Goal: Contribute content: Add original content to the website for others to see

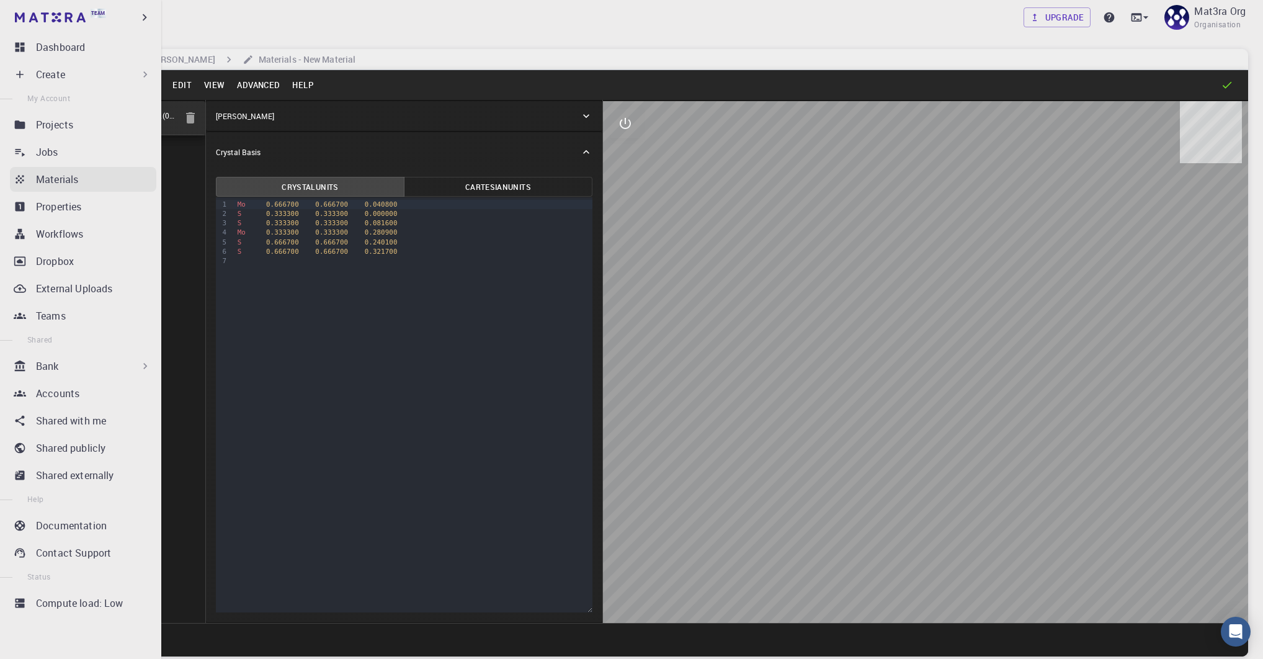
click at [84, 177] on div "Materials" at bounding box center [96, 179] width 120 height 15
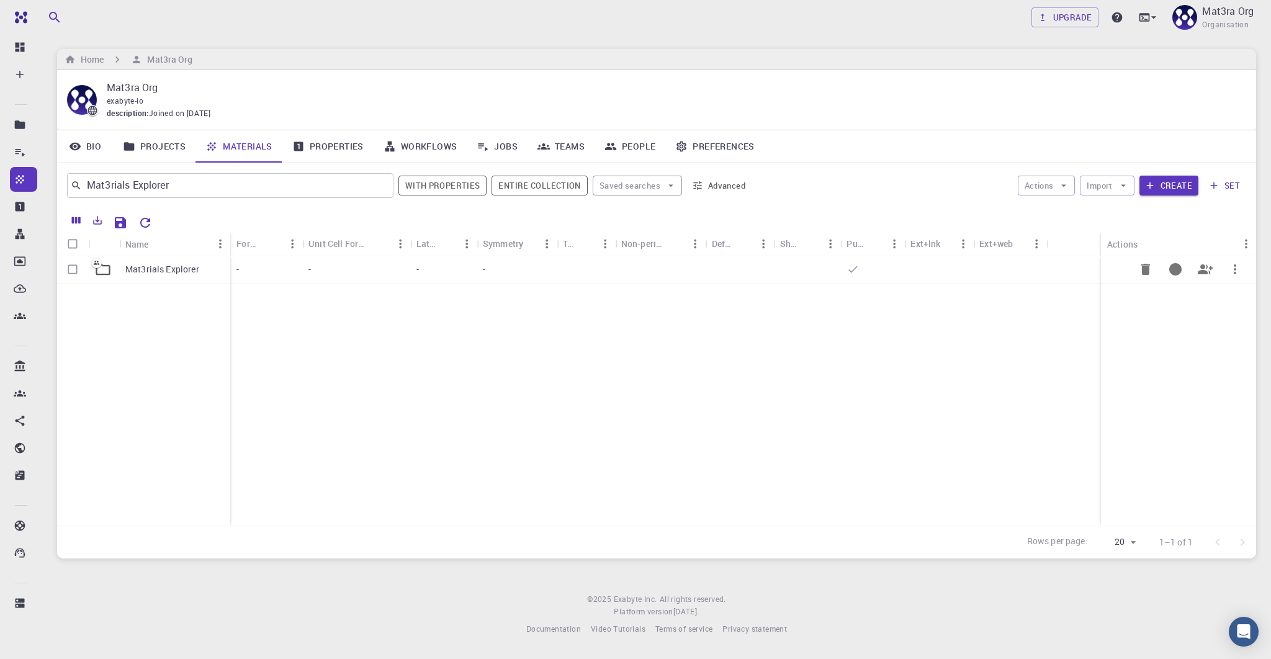
click at [178, 269] on p "Mat3rials Explorer" at bounding box center [162, 269] width 74 height 12
click at [382, 183] on icon "Clear" at bounding box center [379, 186] width 15 height 15
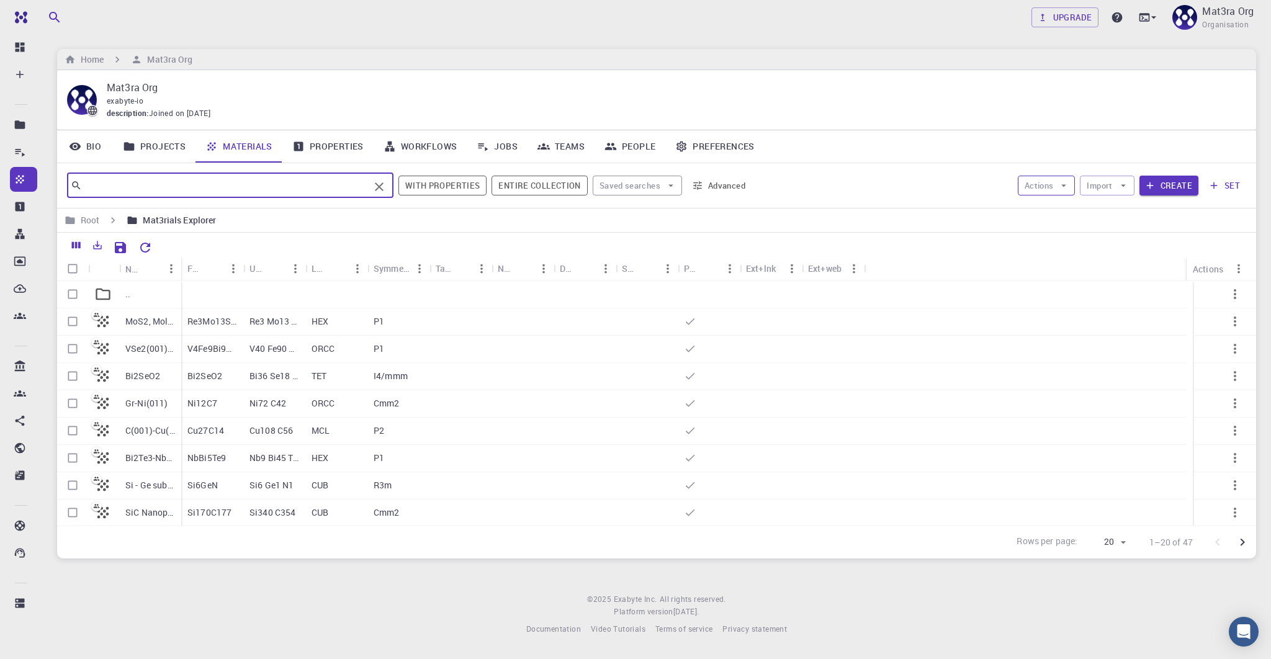
click at [1055, 180] on button "Actions" at bounding box center [1047, 186] width 58 height 20
click at [1127, 190] on icon "button" at bounding box center [1122, 185] width 11 height 11
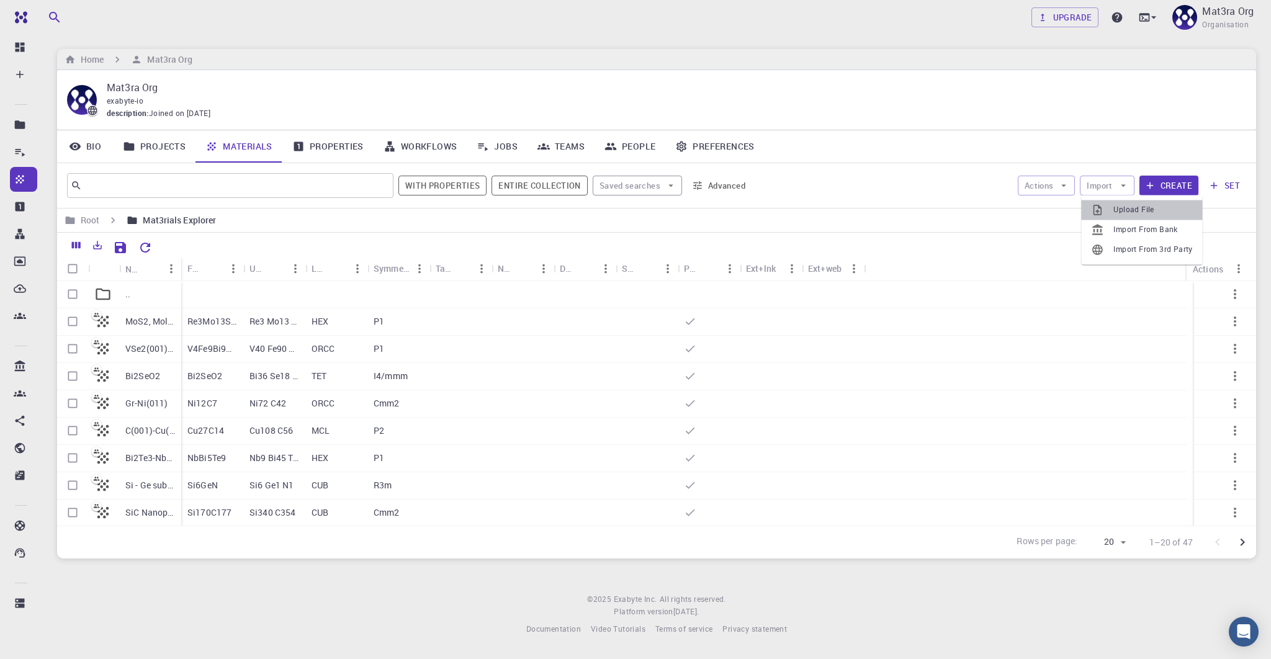
click at [1124, 208] on span "Upload File" at bounding box center [1152, 210] width 79 height 12
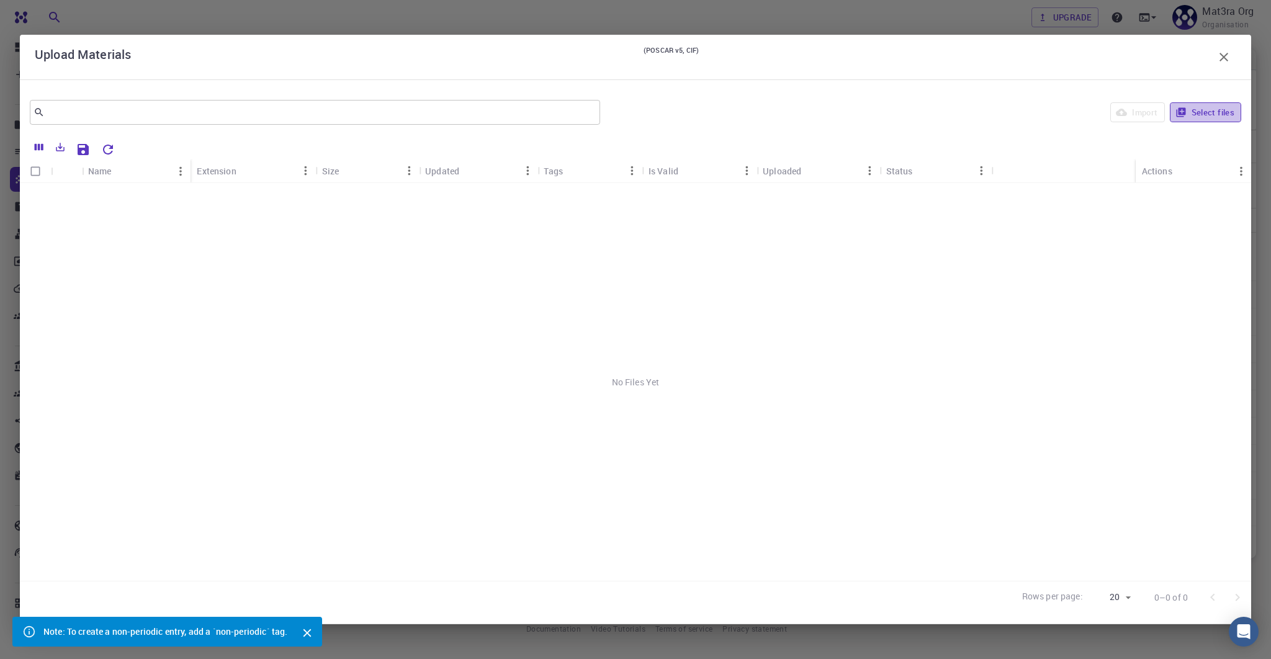
click at [1207, 112] on button "Select files" at bounding box center [1205, 112] width 71 height 20
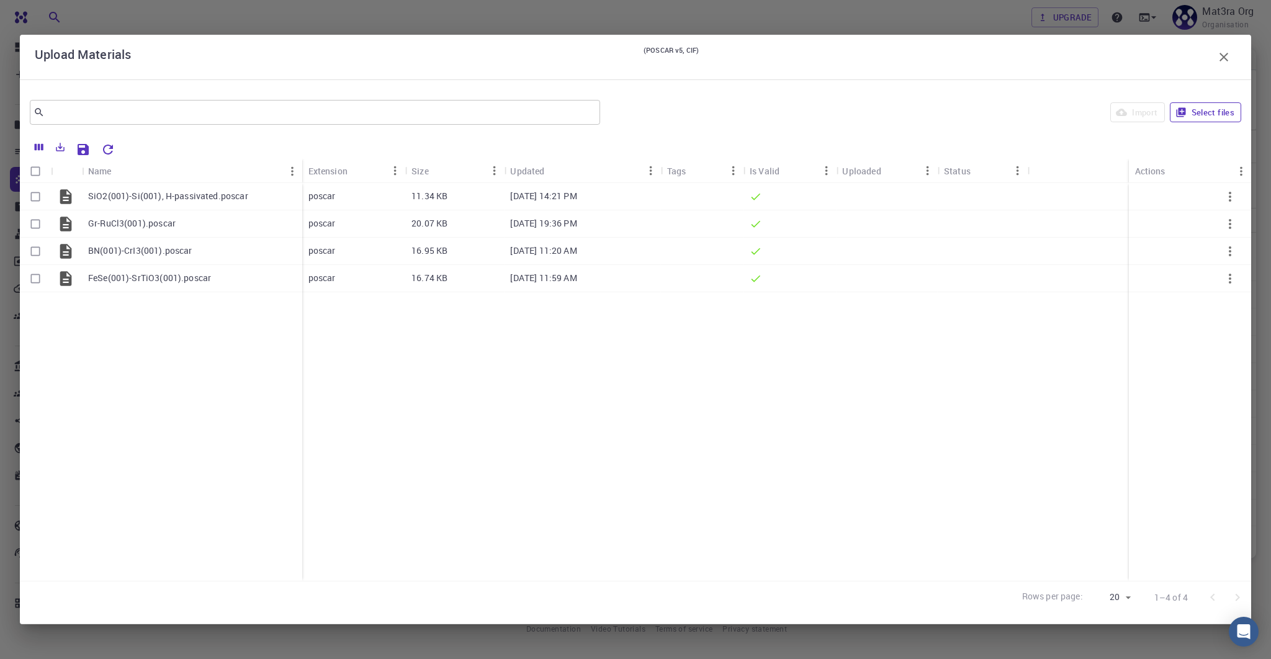
click at [1207, 115] on button "Select files" at bounding box center [1205, 112] width 71 height 20
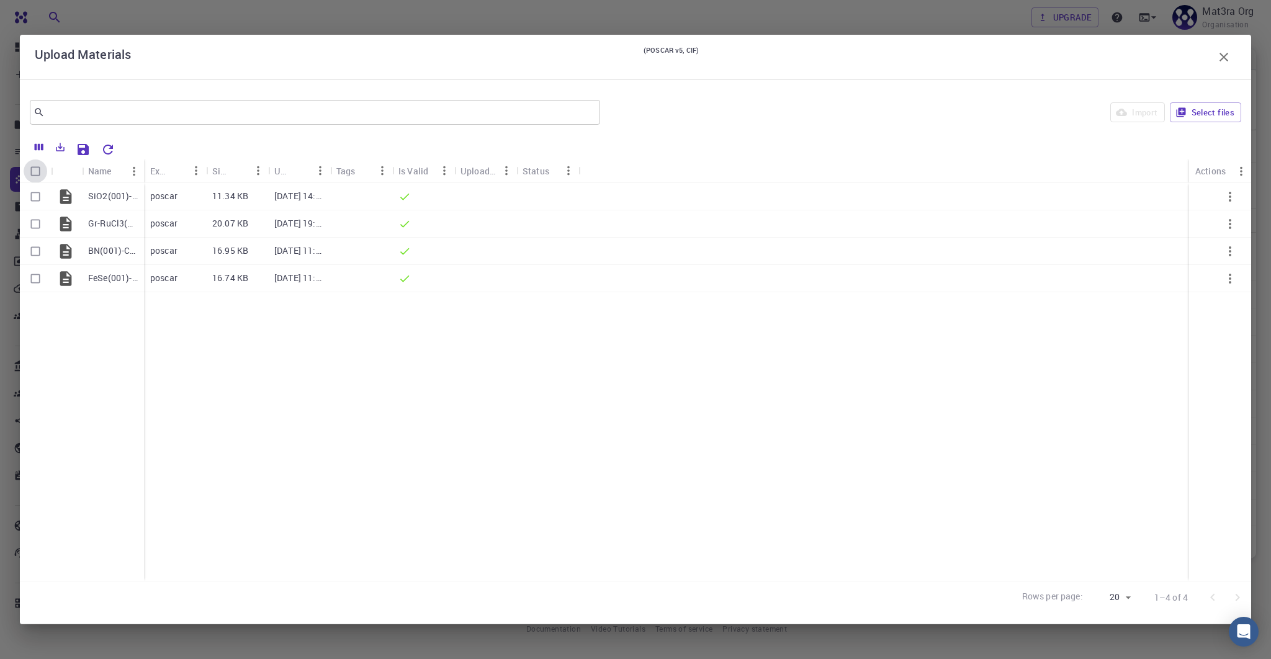
click at [34, 169] on input "Select all rows" at bounding box center [36, 171] width 24 height 24
checkbox input "true"
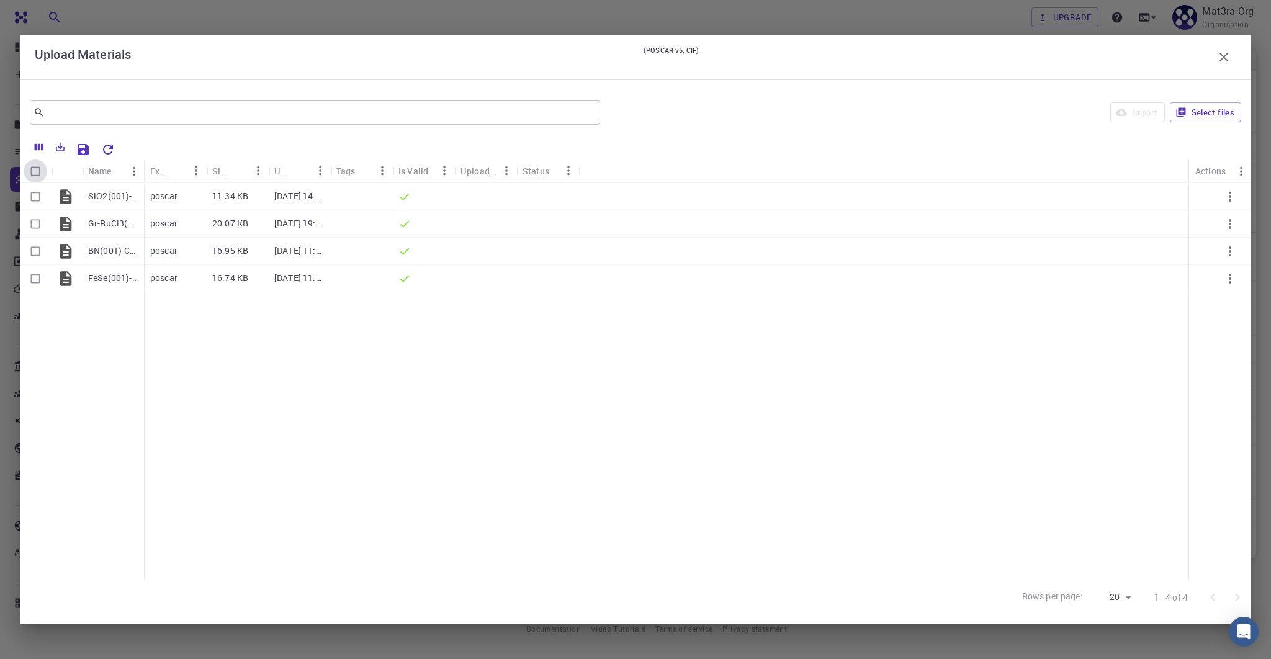
checkbox input "true"
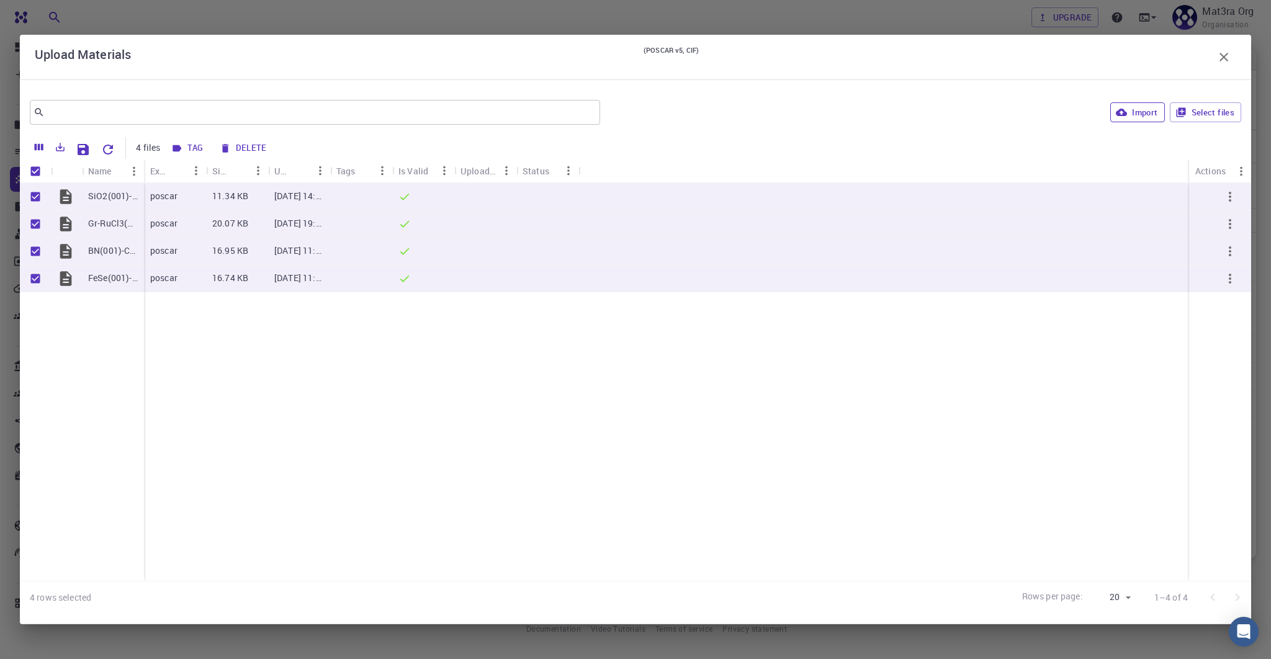
click at [1132, 117] on button "Import" at bounding box center [1137, 112] width 54 height 20
checkbox input "false"
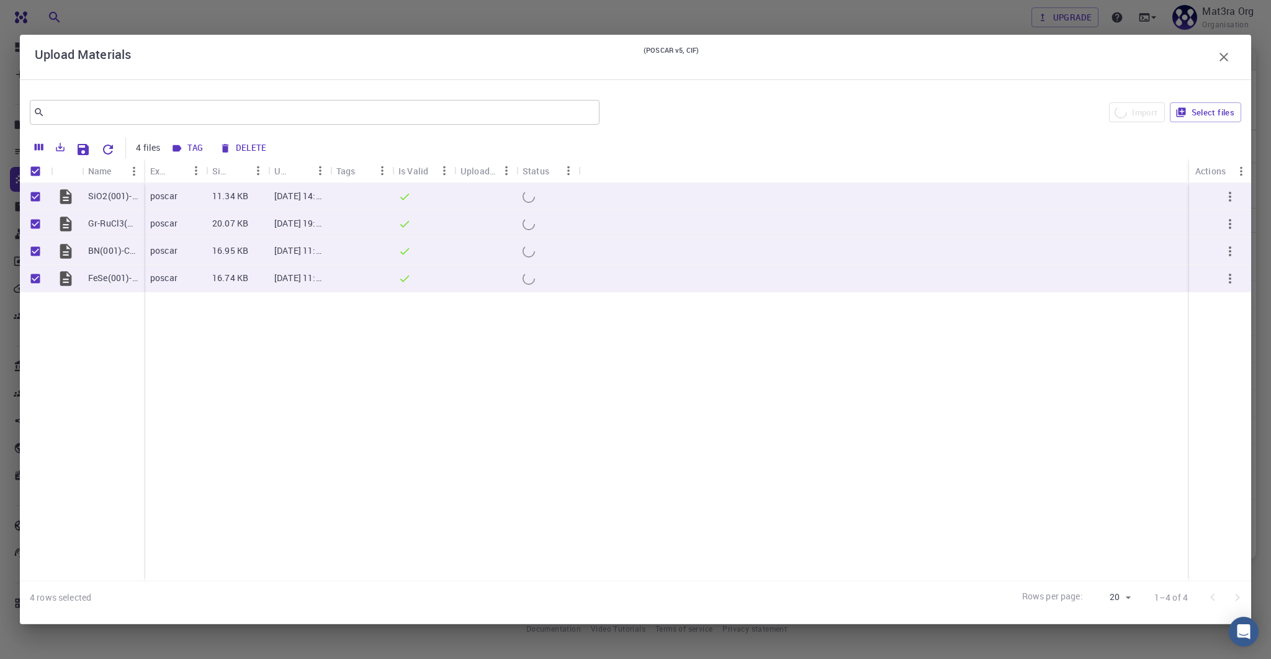
checkbox input "false"
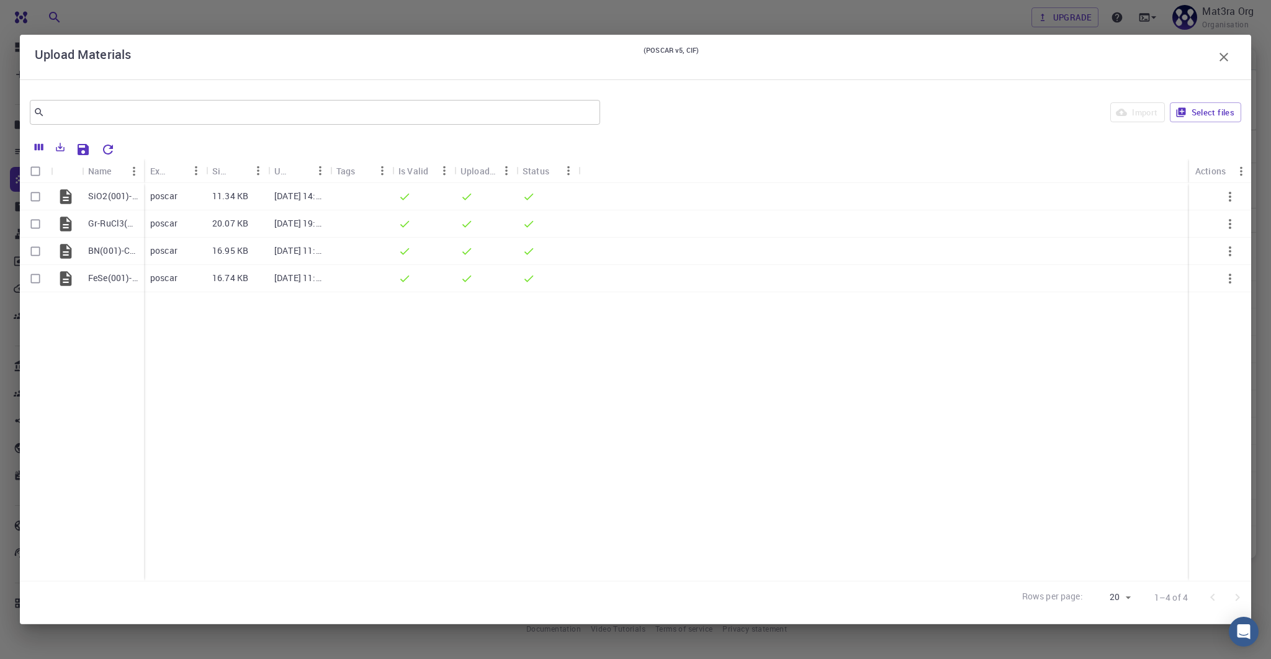
click at [1218, 58] on icon "button" at bounding box center [1223, 57] width 15 height 15
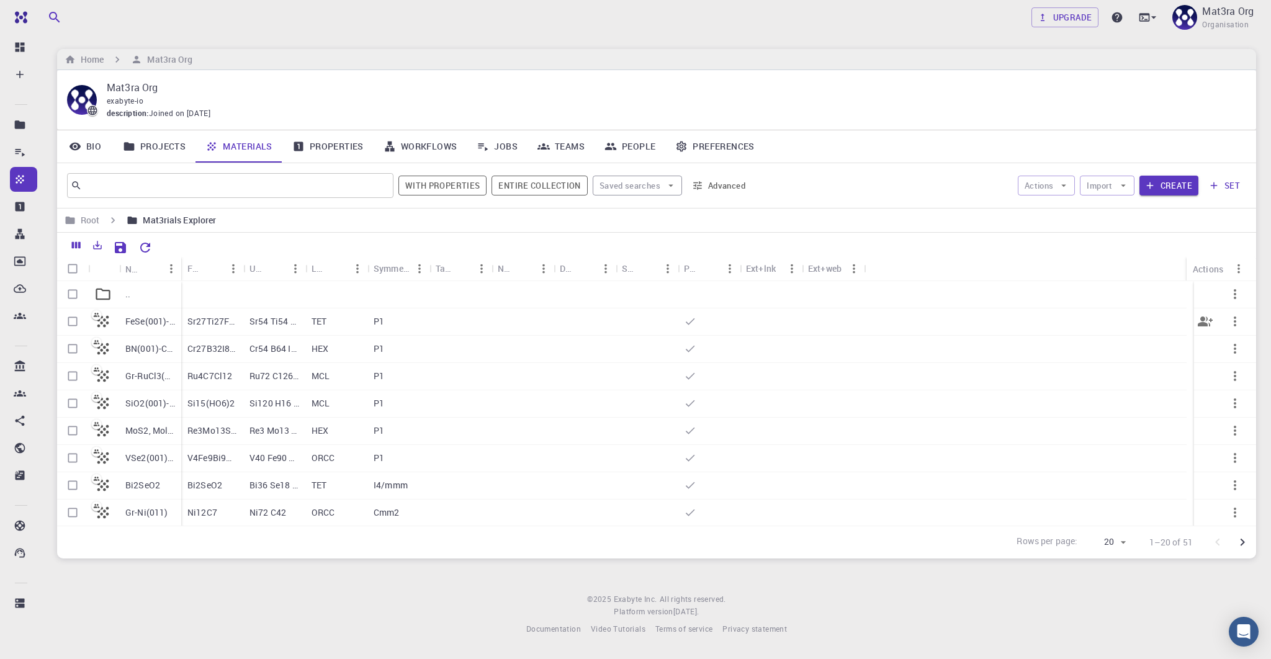
click at [1233, 318] on icon "button" at bounding box center [1234, 321] width 2 height 10
click at [1196, 445] on icon at bounding box center [1196, 448] width 11 height 11
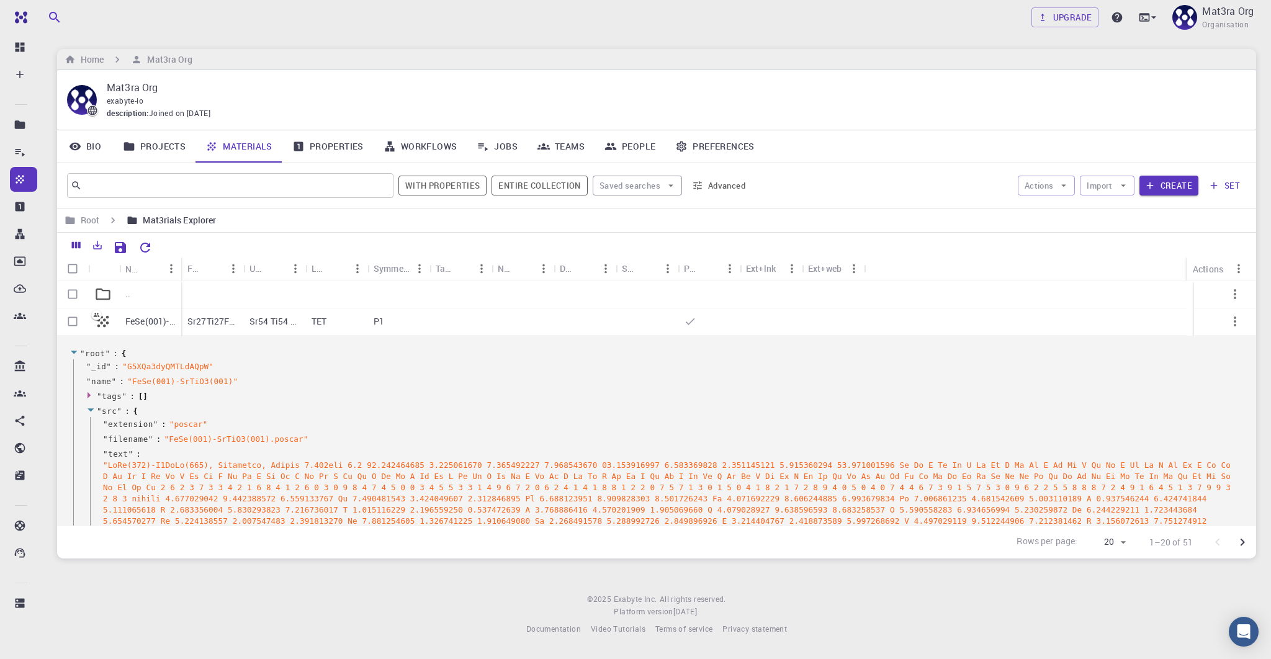
click at [92, 408] on icon at bounding box center [90, 409] width 6 height 3
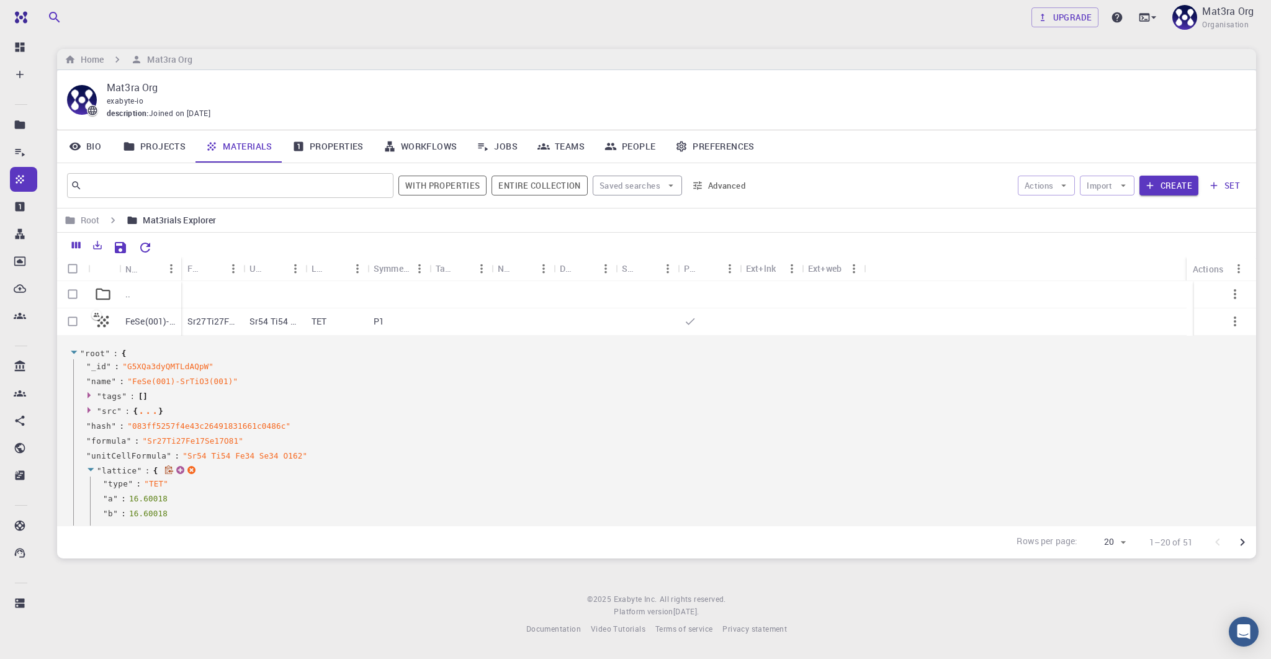
click at [91, 469] on icon at bounding box center [90, 469] width 6 height 3
click at [91, 476] on icon at bounding box center [90, 479] width 9 height 8
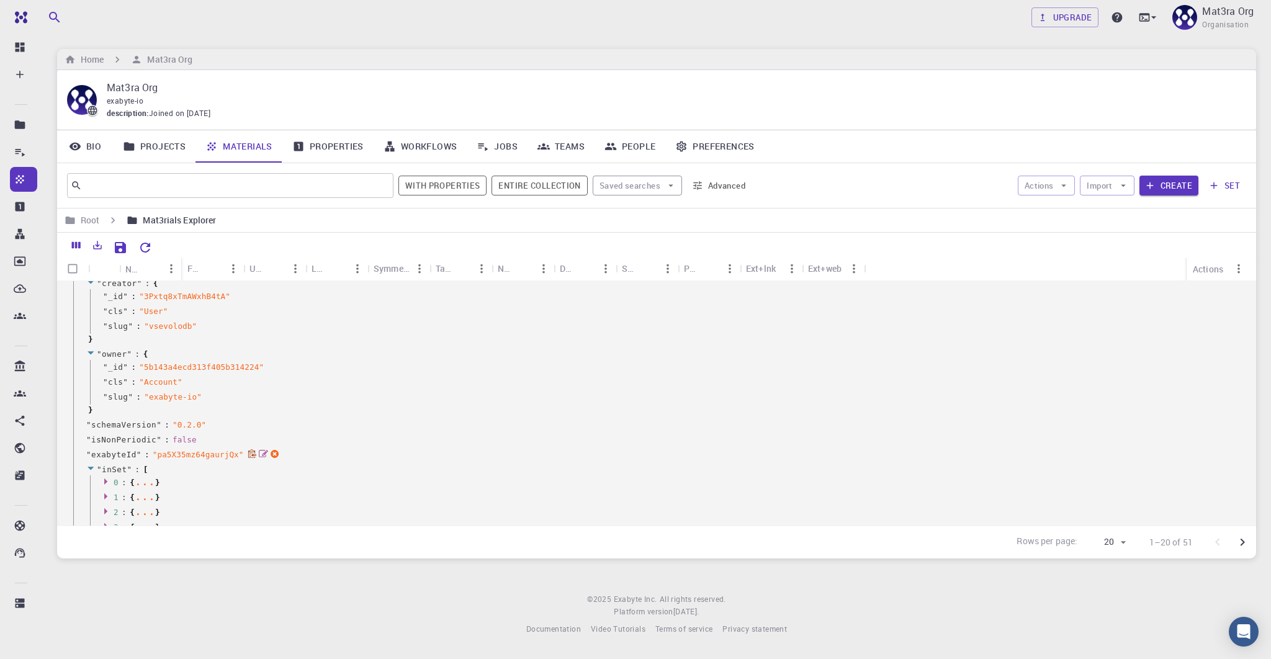
scroll to position [453, 0]
drag, startPoint x: 264, startPoint y: 450, endPoint x: 254, endPoint y: 450, distance: 10.5
click at [254, 450] on div "" exabyteId " : " pa5X35mz64gaurjQx "" at bounding box center [658, 453] width 1170 height 15
click at [250, 451] on icon at bounding box center [252, 452] width 8 height 9
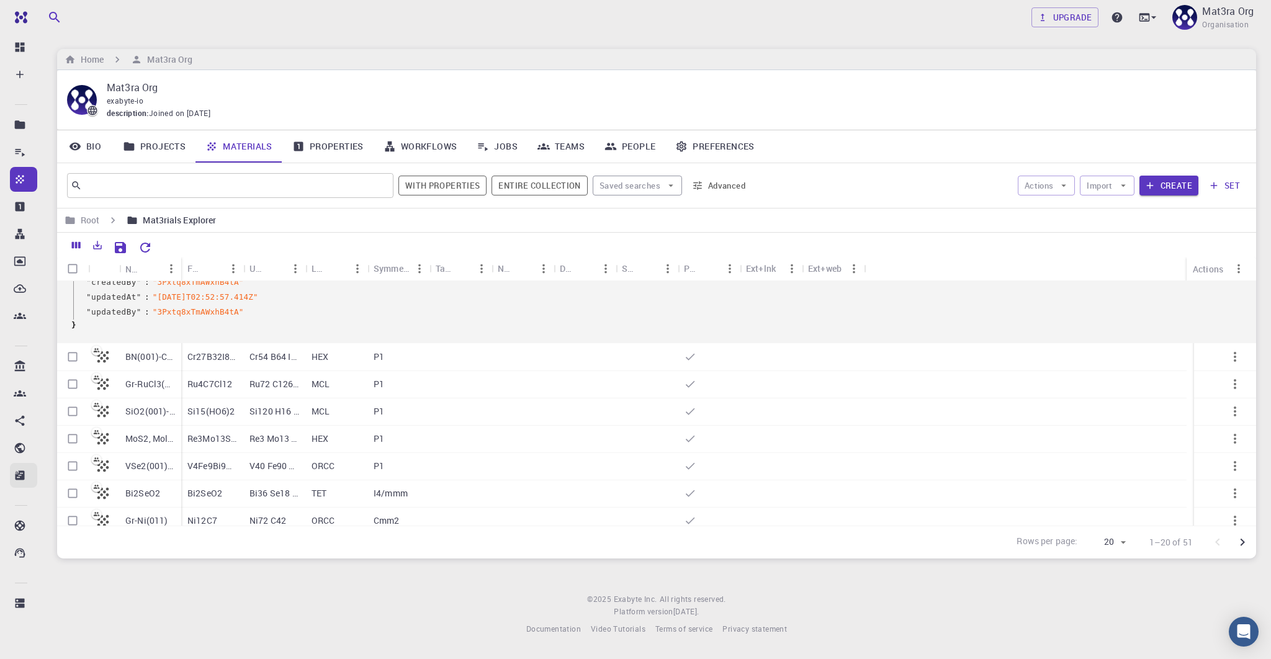
scroll to position [844, 0]
click at [1233, 357] on icon "button" at bounding box center [1234, 357] width 2 height 10
click at [1207, 485] on li "Expand" at bounding box center [1220, 488] width 79 height 20
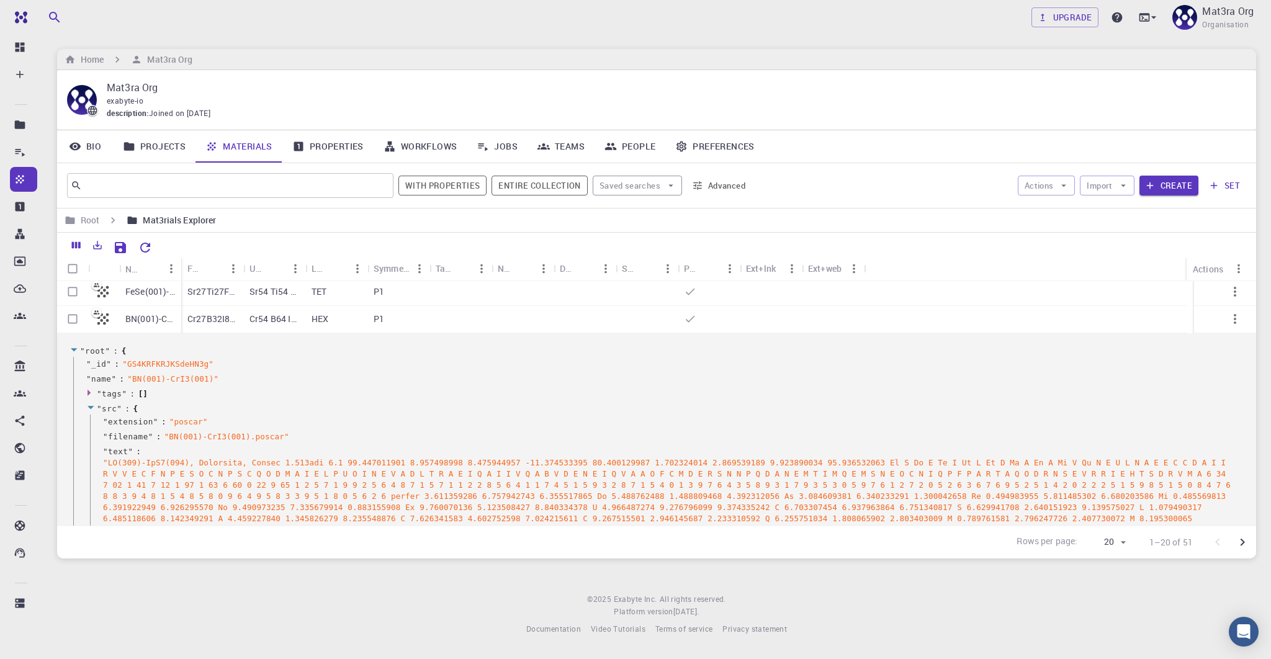
scroll to position [30, 0]
click at [91, 403] on icon at bounding box center [90, 407] width 9 height 8
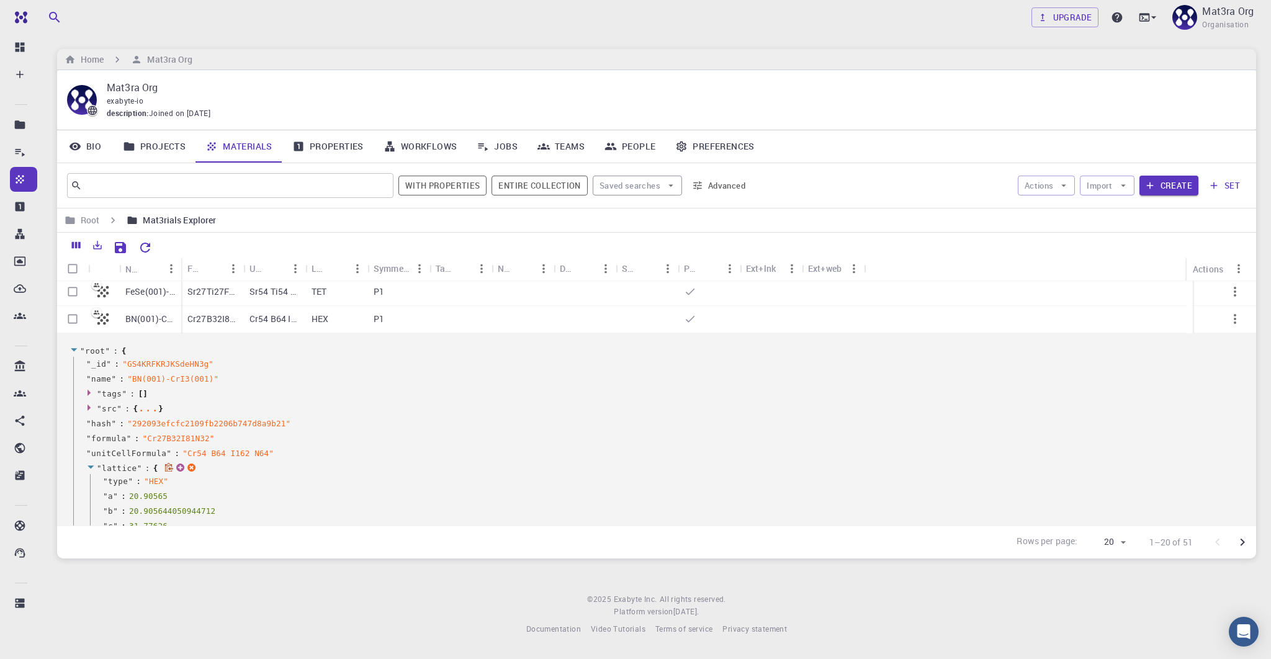
click at [87, 466] on icon at bounding box center [90, 467] width 9 height 8
click at [87, 481] on icon at bounding box center [90, 482] width 9 height 8
click at [88, 493] on icon at bounding box center [90, 497] width 9 height 8
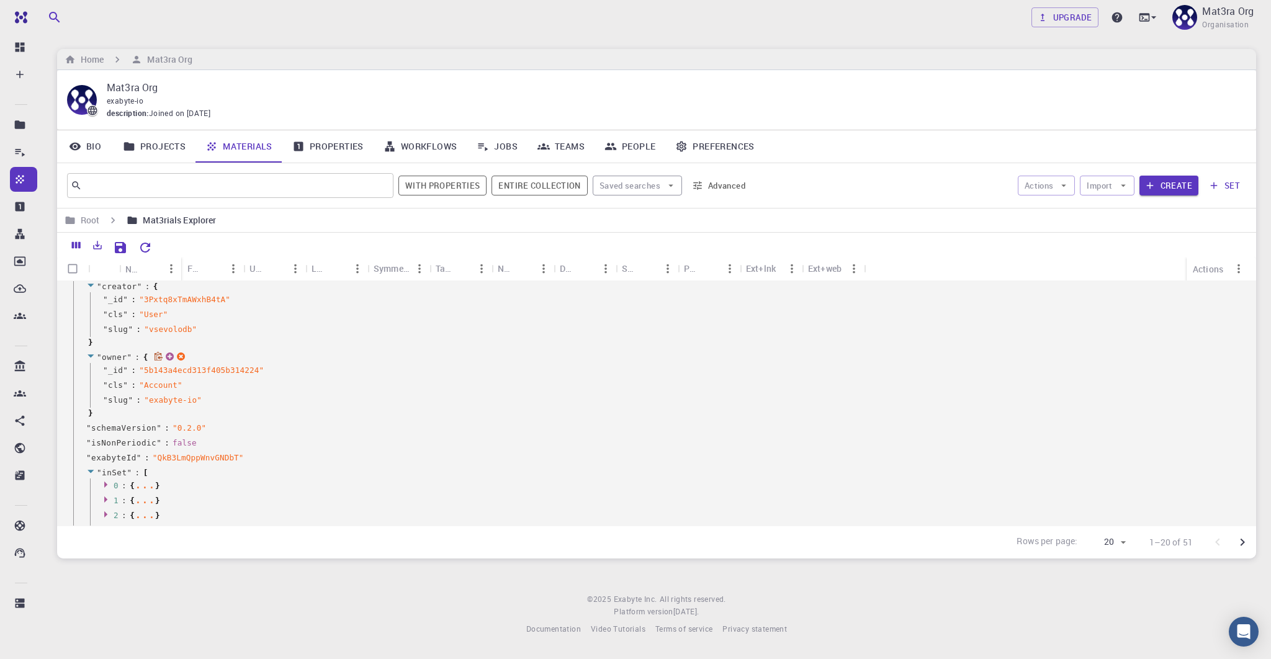
scroll to position [258, 0]
click at [251, 455] on icon at bounding box center [252, 454] width 8 height 9
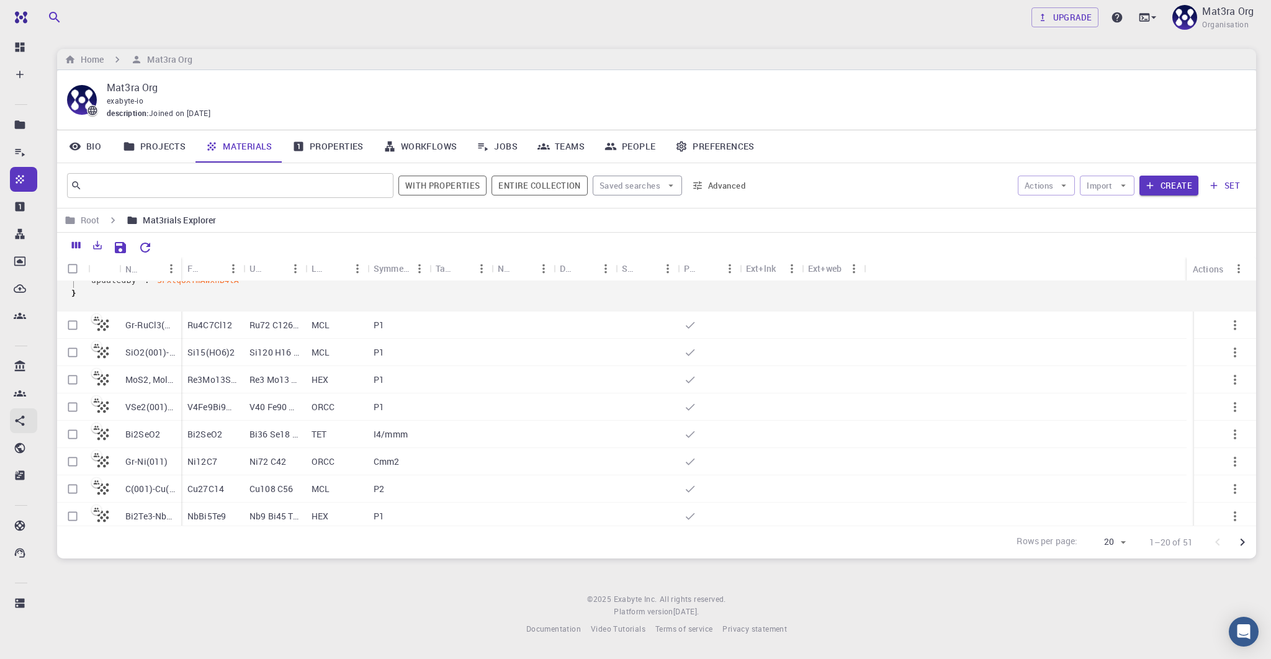
scroll to position [685, 0]
click at [1227, 325] on icon "button" at bounding box center [1234, 323] width 15 height 15
click at [1212, 454] on span "Expand" at bounding box center [1225, 456] width 27 height 12
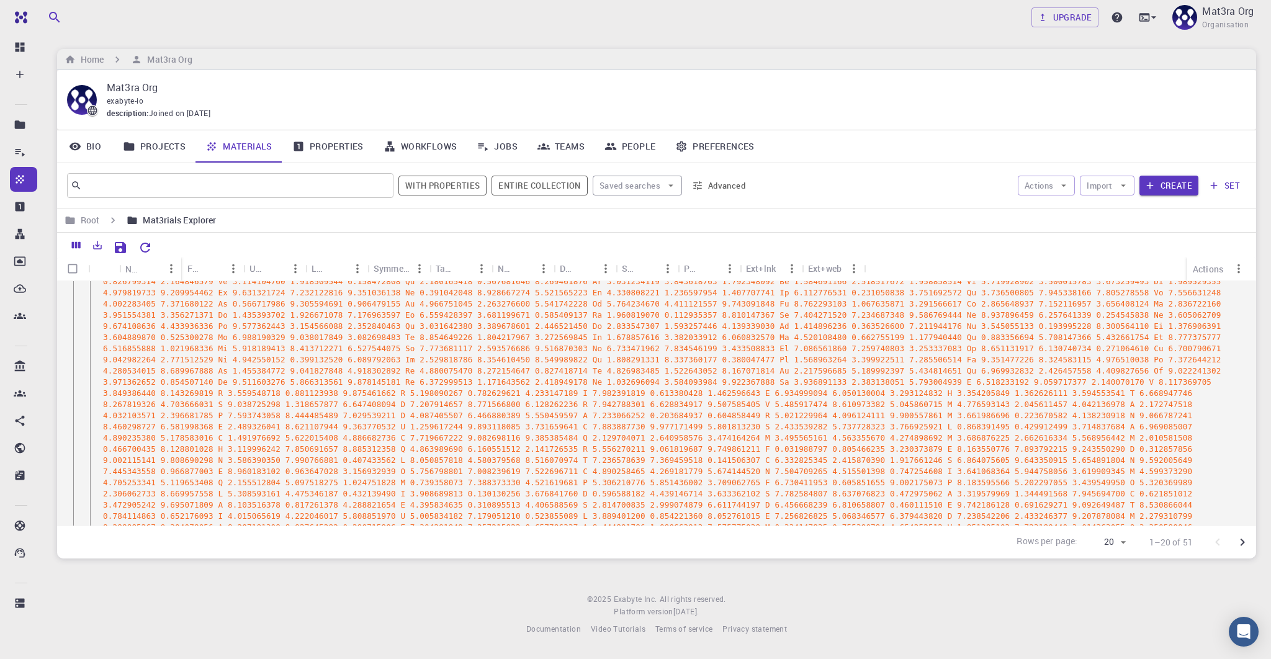
scroll to position [53, 0]
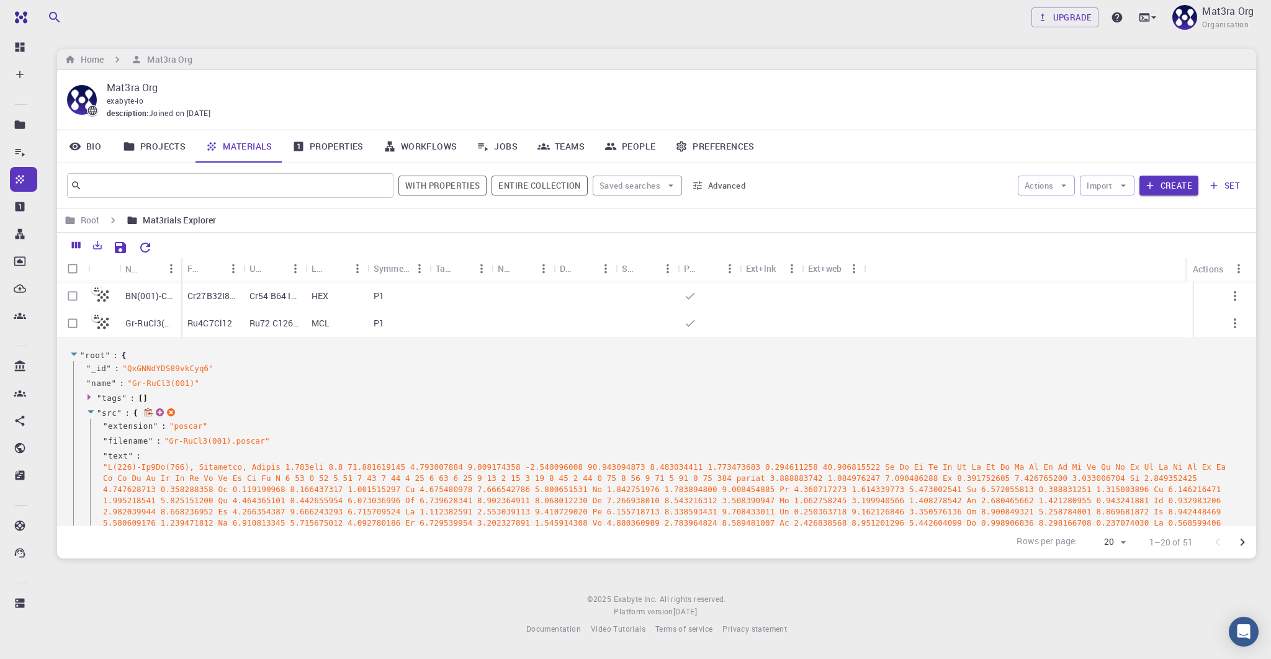
click at [91, 411] on icon at bounding box center [90, 412] width 9 height 8
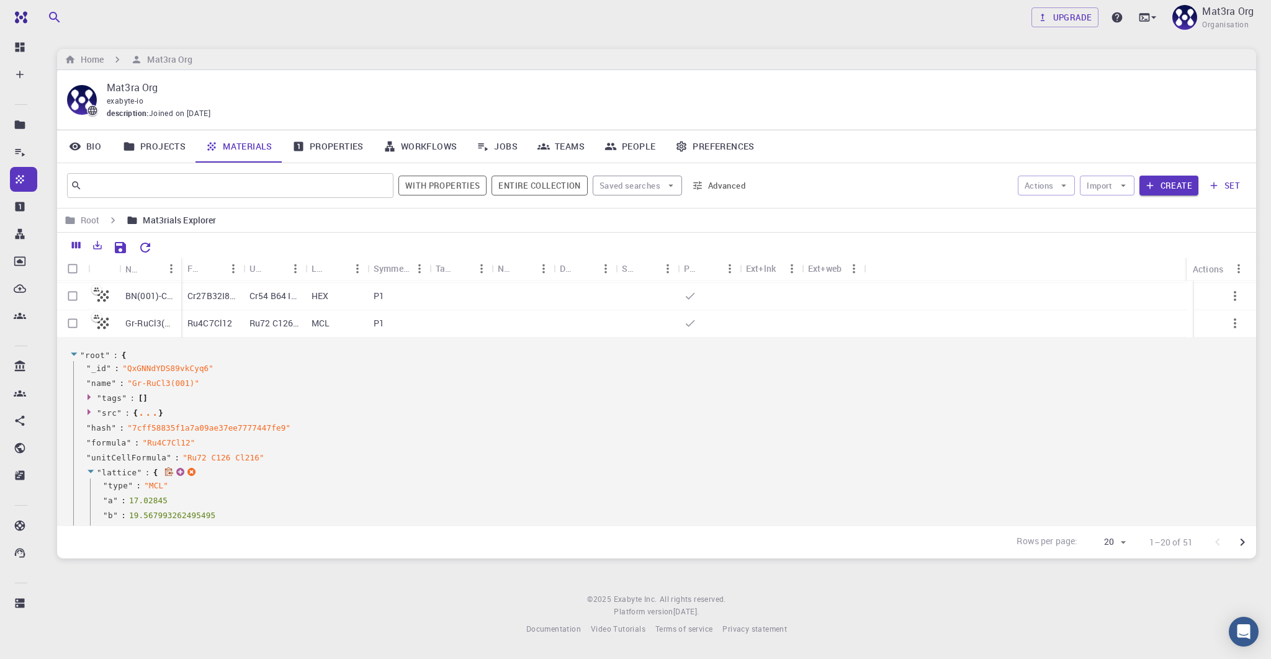
click at [89, 467] on icon at bounding box center [90, 471] width 9 height 8
click at [89, 483] on icon at bounding box center [90, 486] width 9 height 8
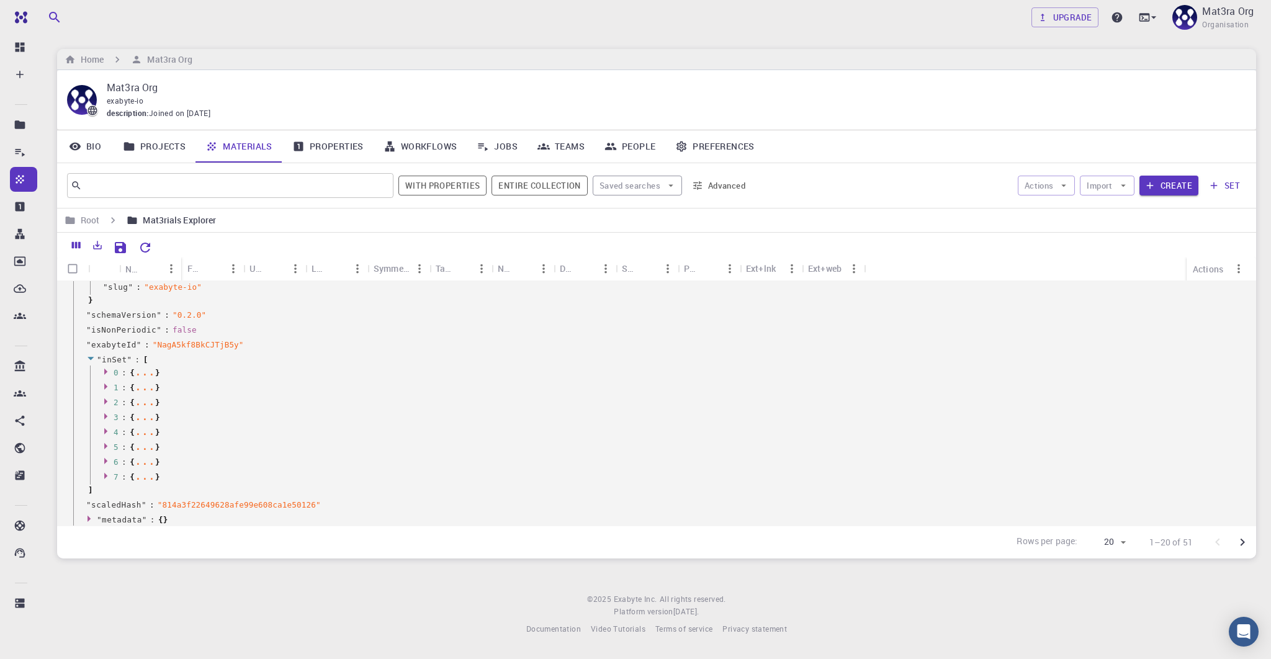
scroll to position [590, 0]
click at [253, 341] on icon at bounding box center [252, 340] width 8 height 9
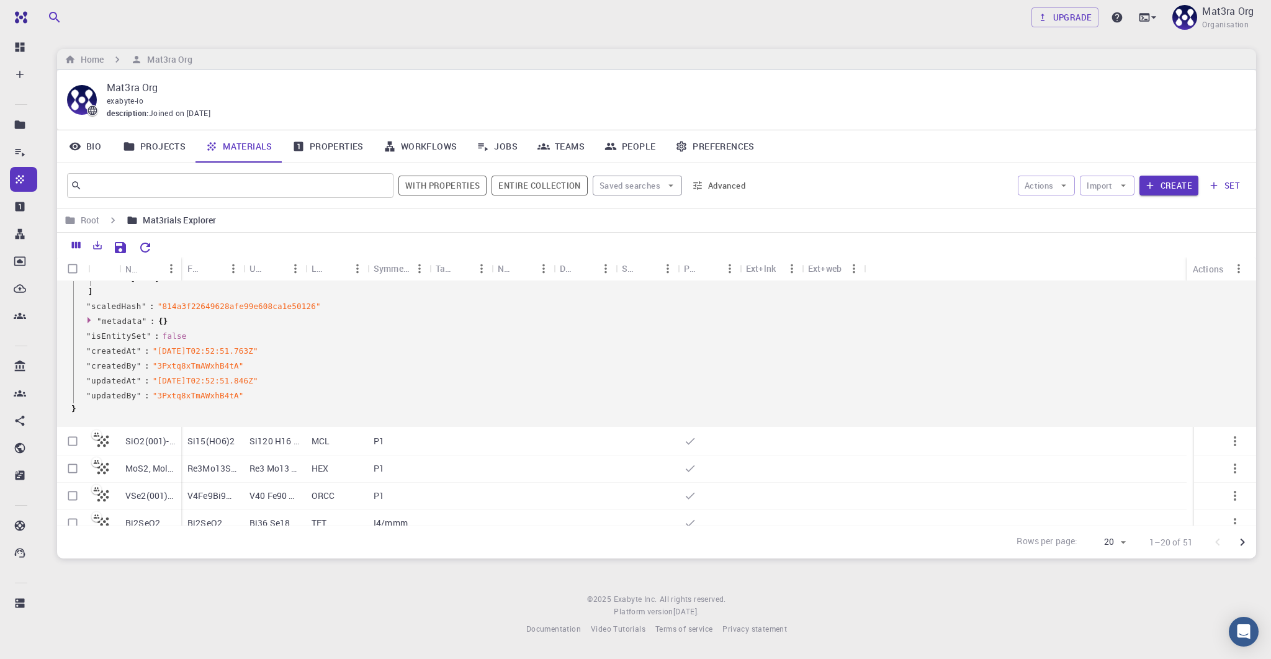
scroll to position [2017, 0]
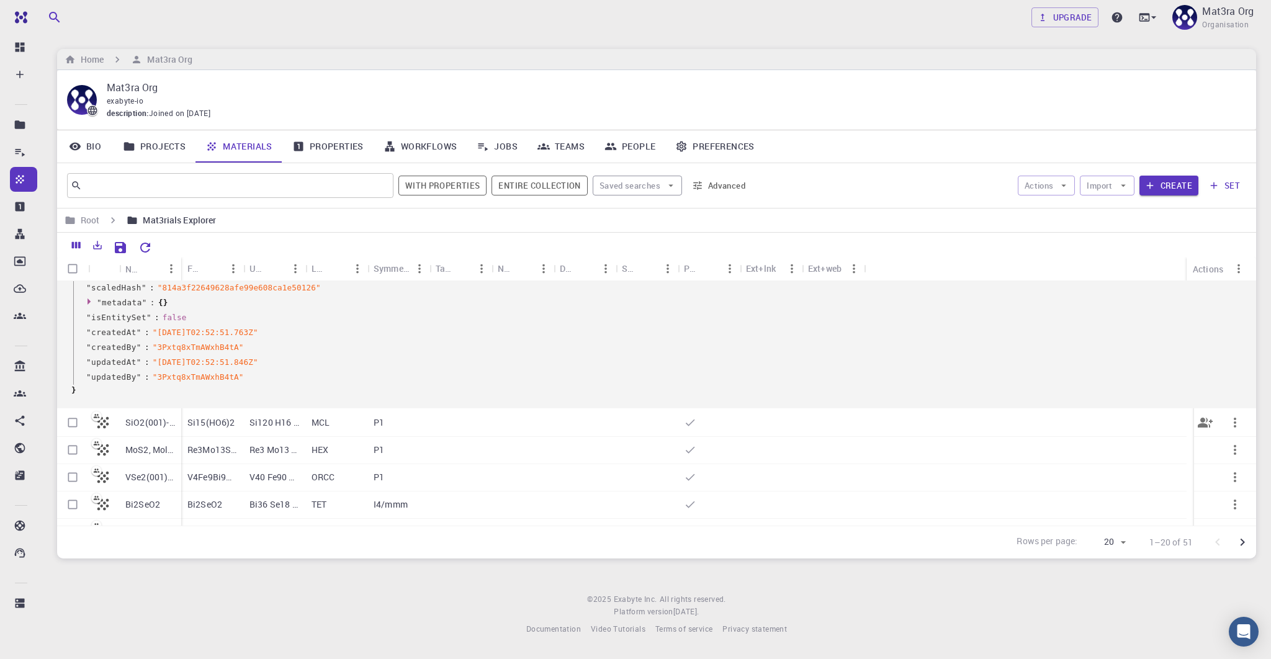
click at [1233, 421] on icon "button" at bounding box center [1234, 423] width 2 height 10
click at [1194, 548] on icon at bounding box center [1196, 551] width 11 height 11
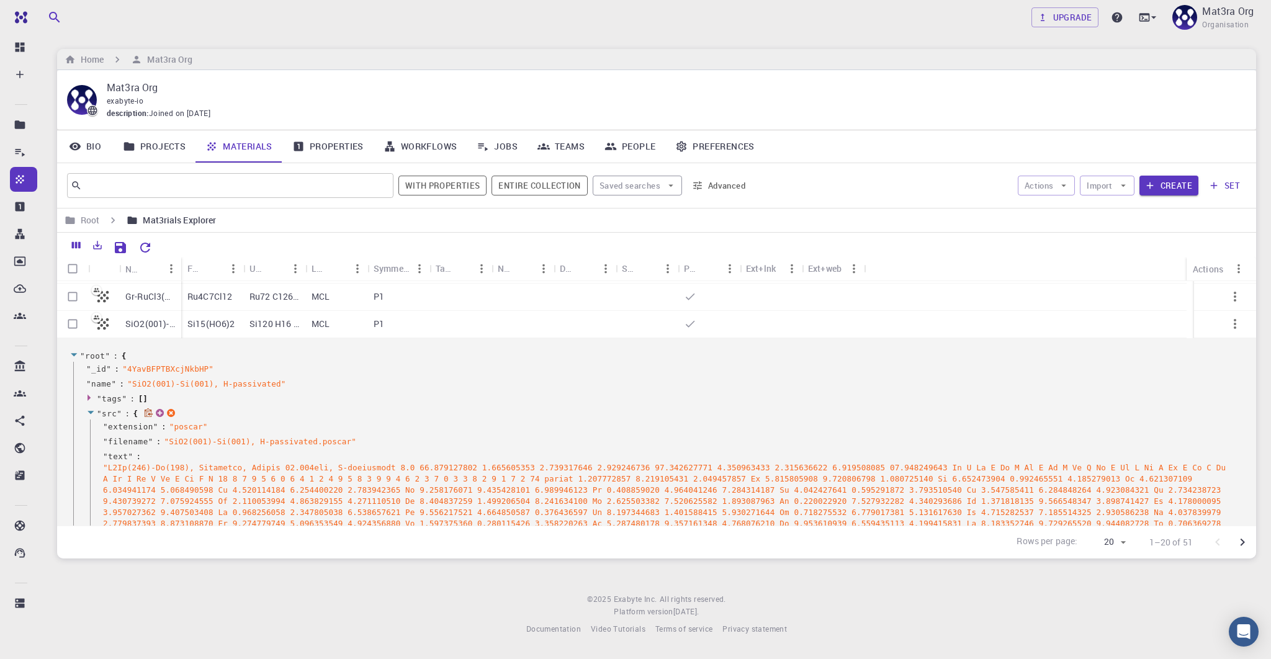
scroll to position [114, 0]
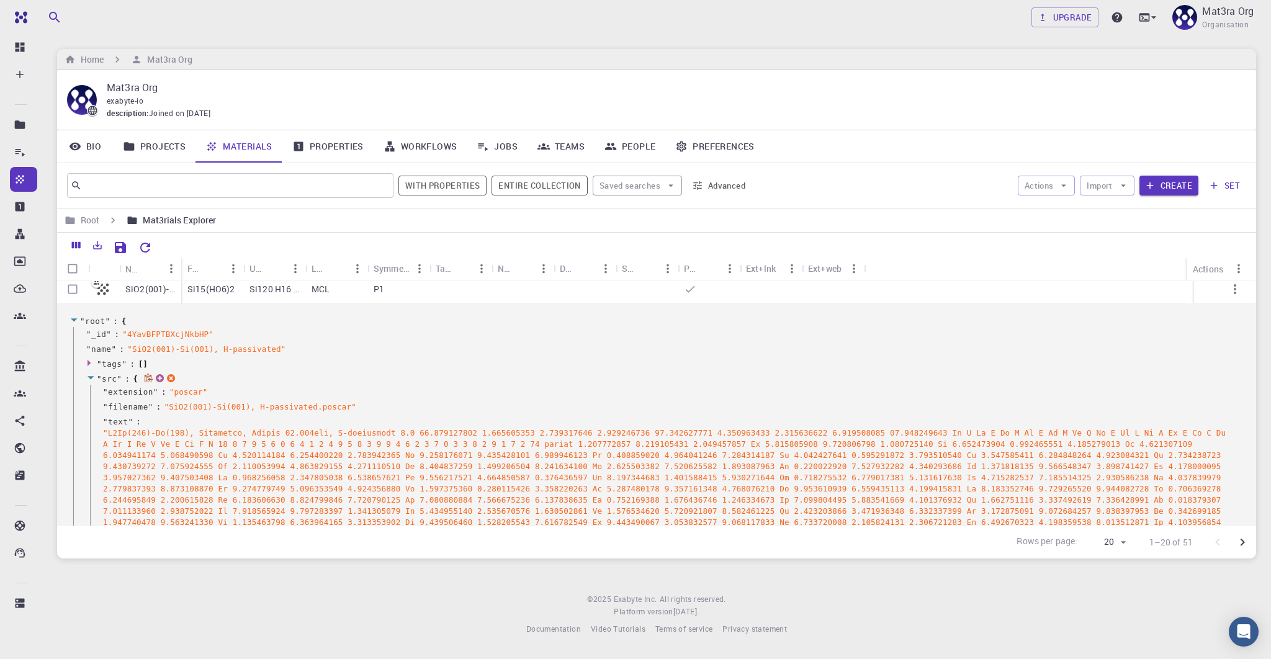
click at [91, 377] on icon at bounding box center [90, 377] width 6 height 3
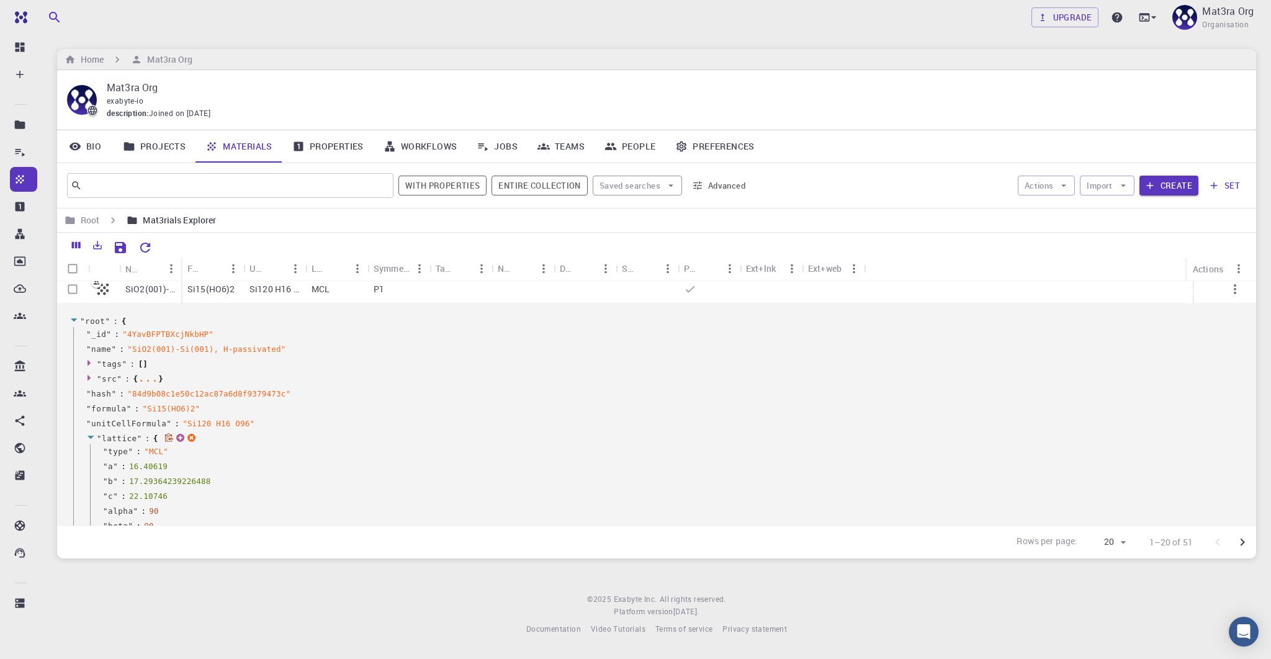
click at [89, 434] on icon at bounding box center [90, 437] width 9 height 8
click at [87, 452] on icon at bounding box center [90, 452] width 9 height 8
click at [89, 465] on icon at bounding box center [90, 466] width 6 height 3
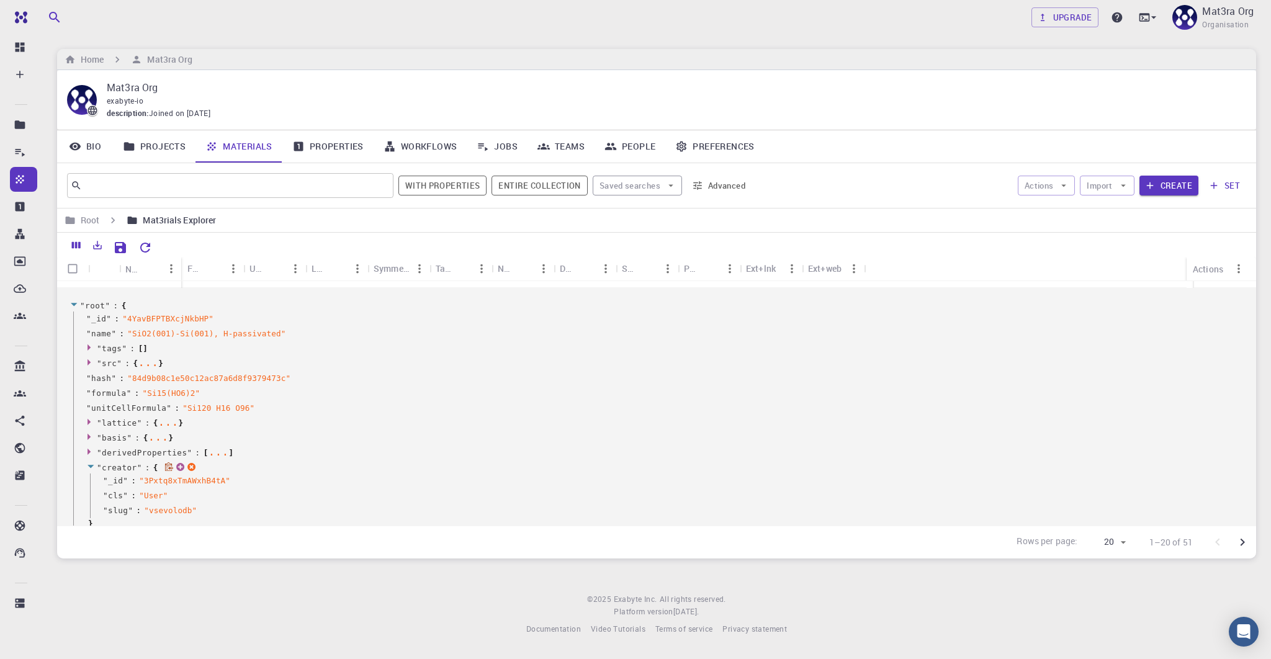
click at [91, 466] on icon at bounding box center [90, 466] width 6 height 3
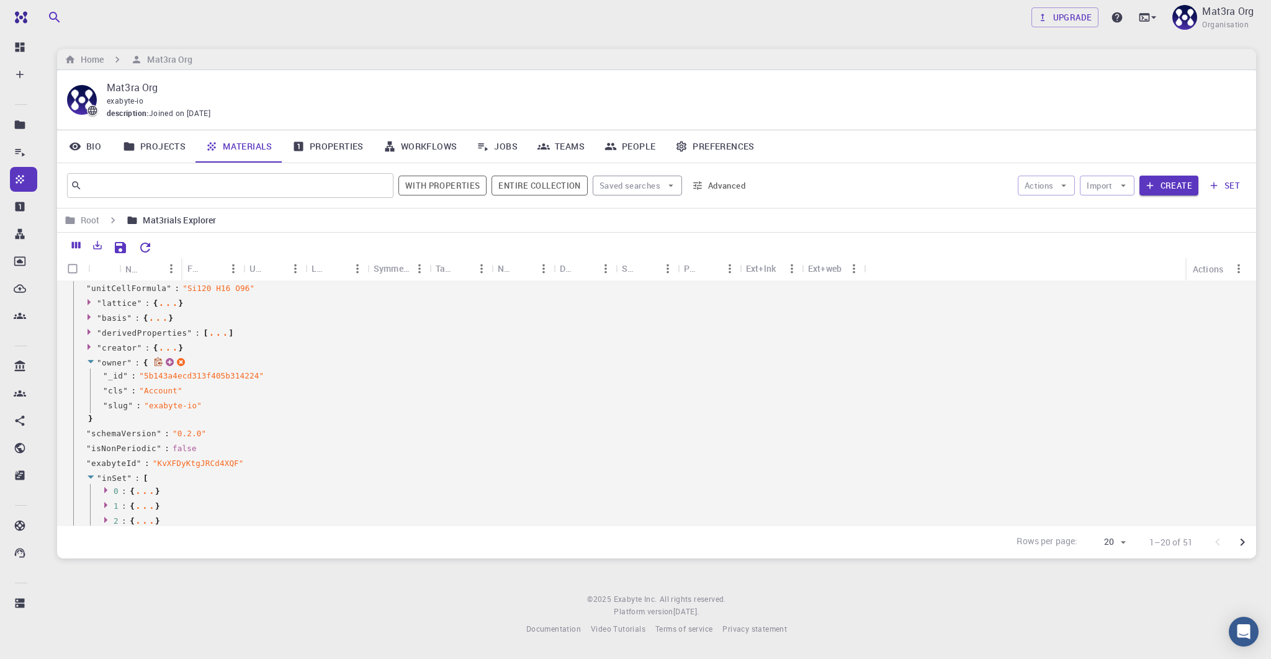
scroll to position [251, 0]
click at [251, 461] on icon at bounding box center [252, 461] width 8 height 9
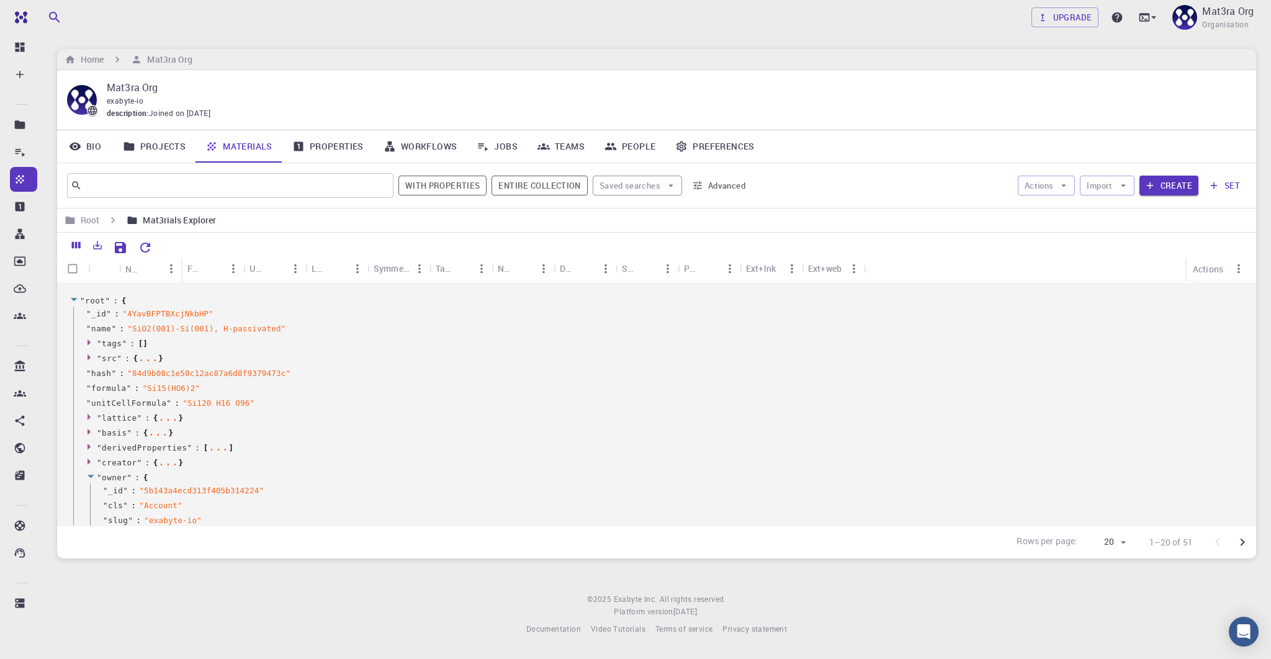
scroll to position [0, 0]
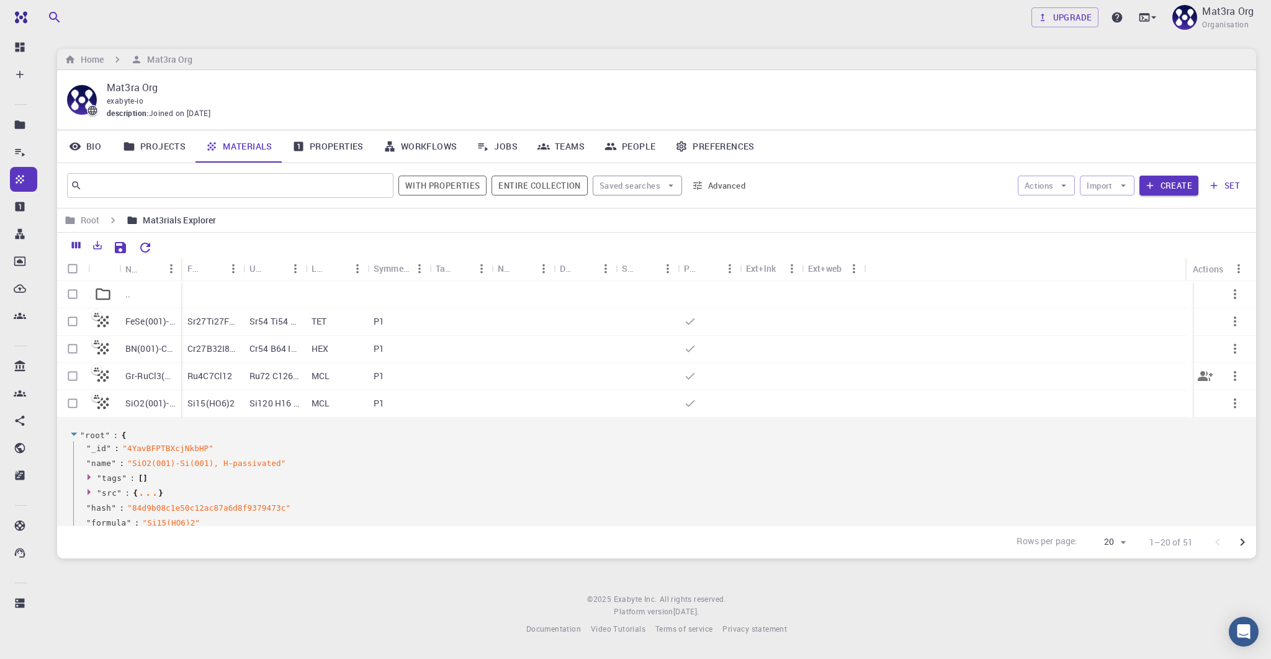
click at [149, 377] on p "Gr-RuCl3(001)" at bounding box center [150, 376] width 50 height 12
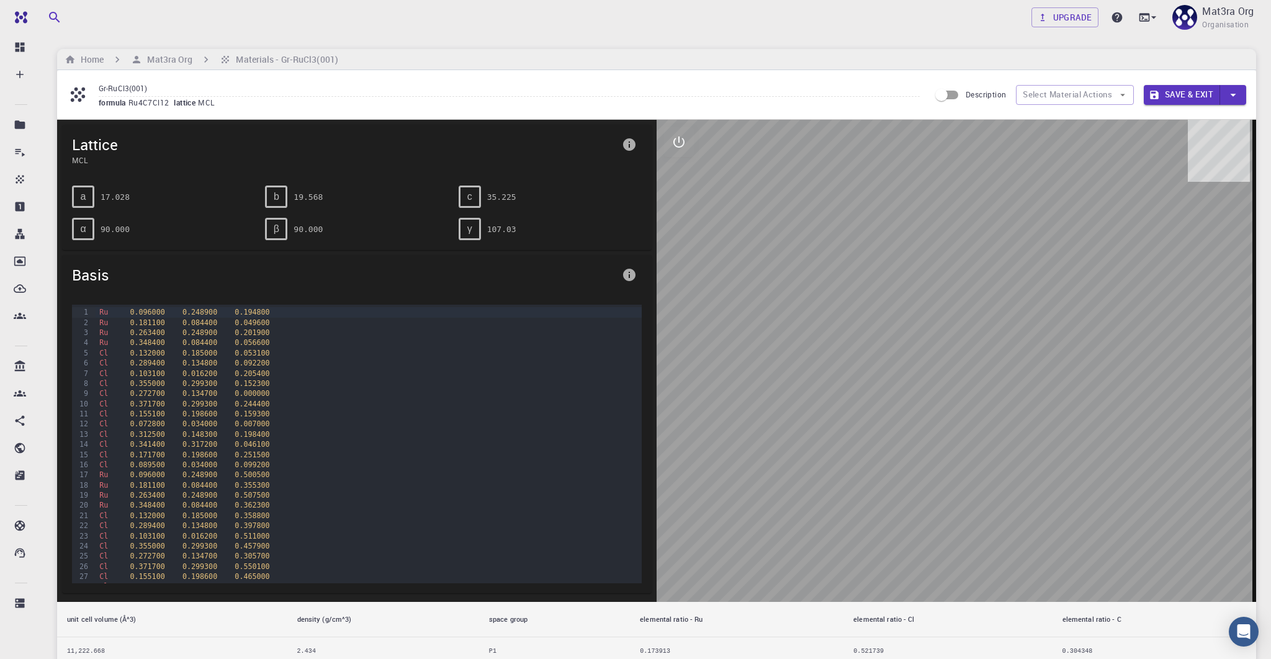
click at [758, 329] on div at bounding box center [955, 361] width 599 height 482
click at [676, 146] on icon "interactive" at bounding box center [678, 142] width 11 height 11
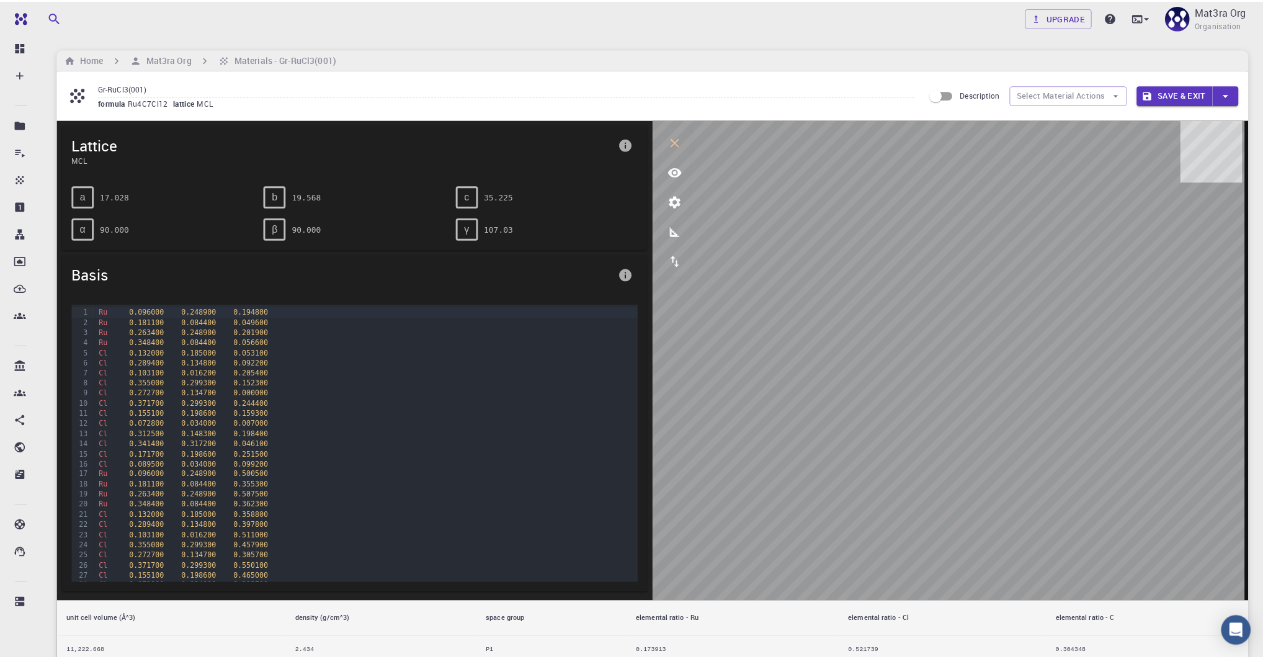
scroll to position [71, 0]
